Goal: Submit feedback/report problem

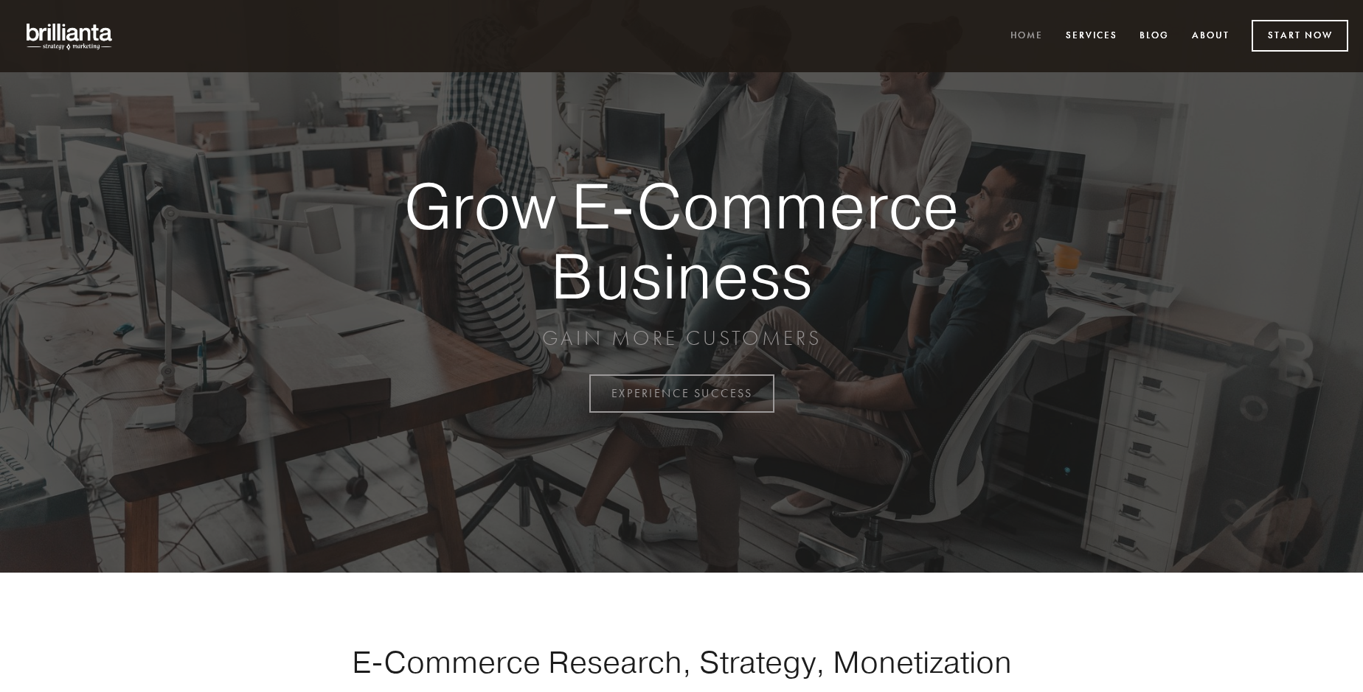
scroll to position [3866, 0]
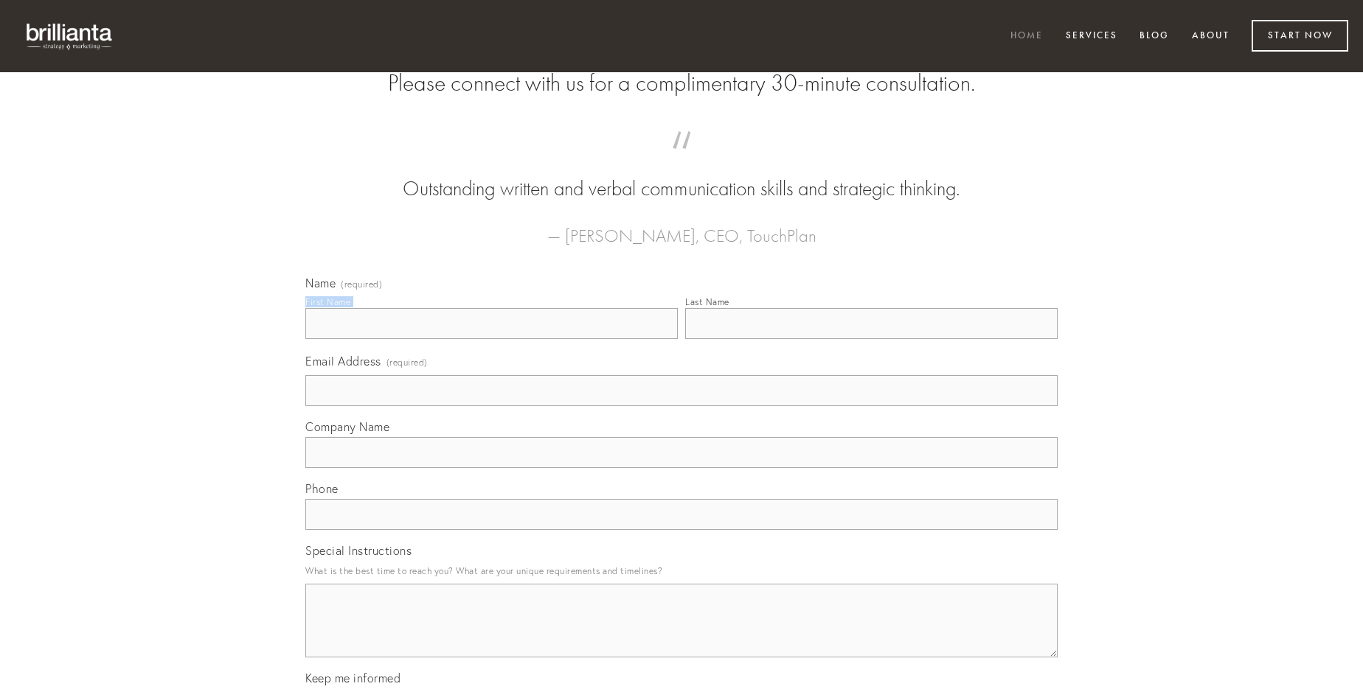
type input "[PERSON_NAME]"
click at [871, 339] on input "Last Name" at bounding box center [871, 323] width 372 height 31
type input "[PERSON_NAME]"
click at [681, 406] on input "Email Address (required)" at bounding box center [681, 390] width 752 height 31
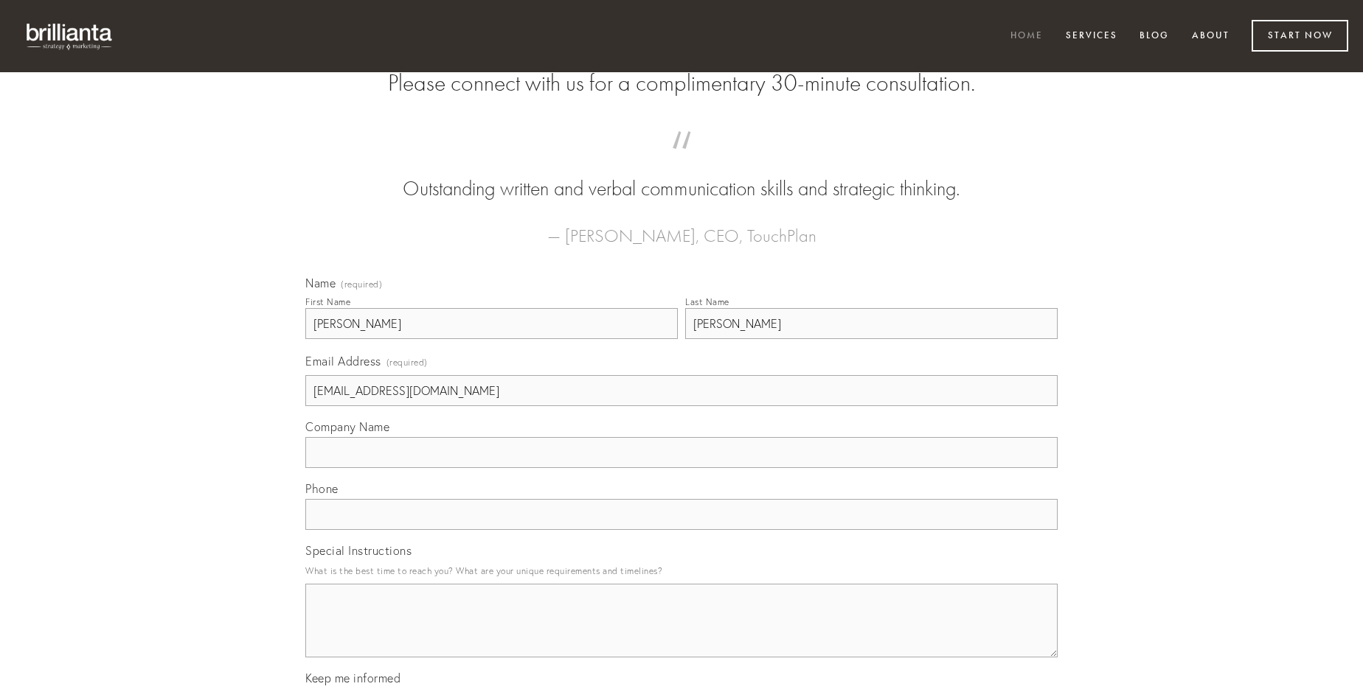
type input "[EMAIL_ADDRESS][DOMAIN_NAME]"
click at [681, 468] on input "Company Name" at bounding box center [681, 452] width 752 height 31
type input "damno"
click at [681, 530] on input "text" at bounding box center [681, 514] width 752 height 31
click at [681, 634] on textarea "Special Instructions" at bounding box center [681, 621] width 752 height 74
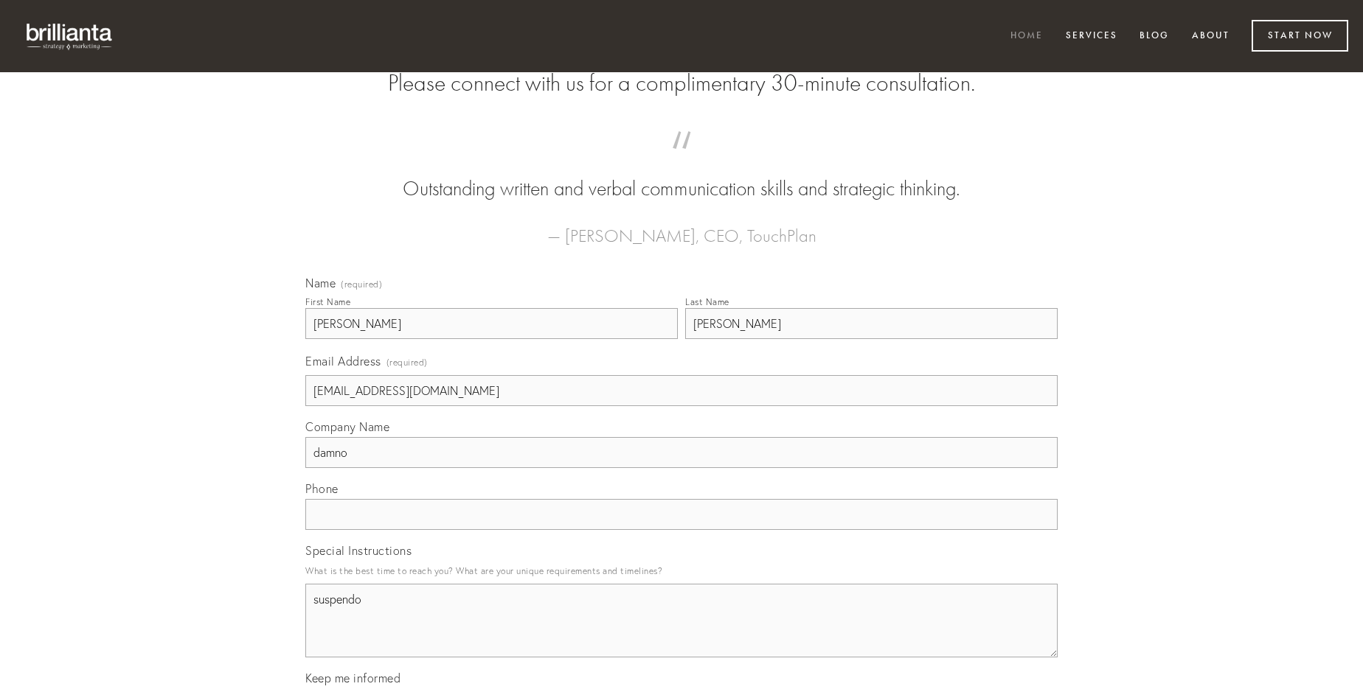
type textarea "suspendo"
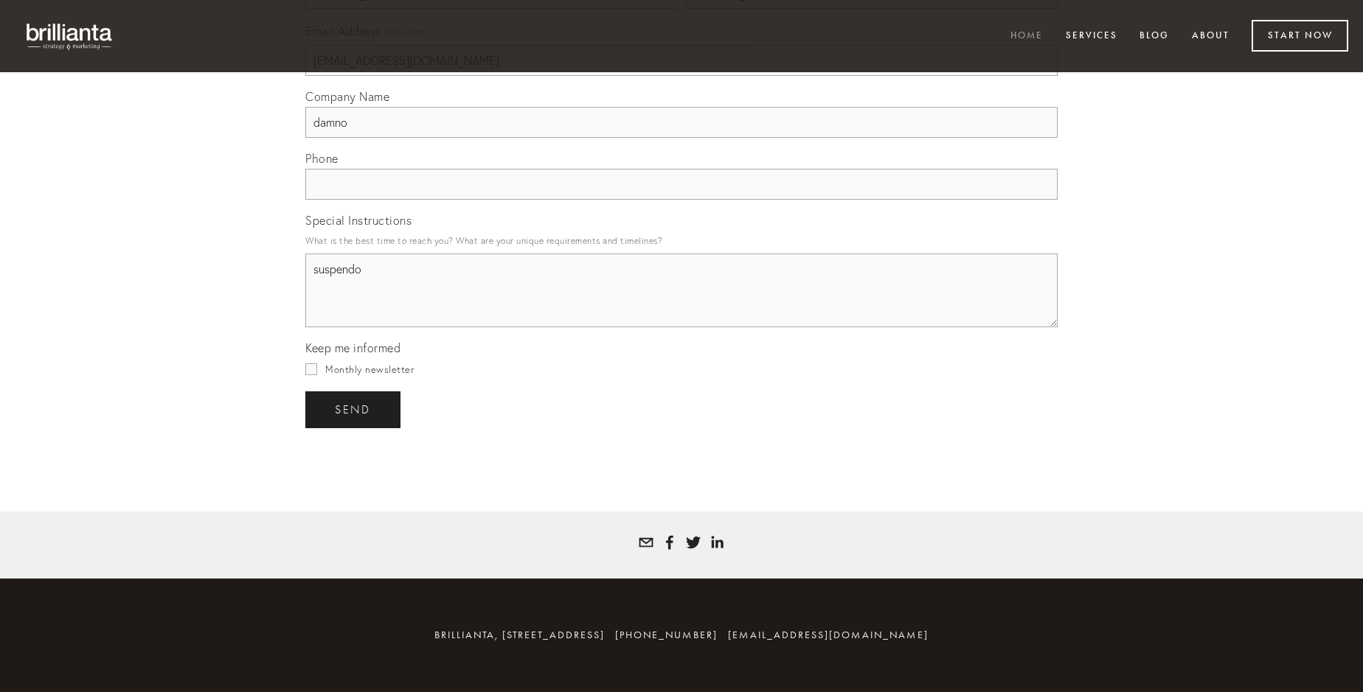
click at [354, 409] on span "send" at bounding box center [353, 409] width 36 height 13
